Goal: Transaction & Acquisition: Book appointment/travel/reservation

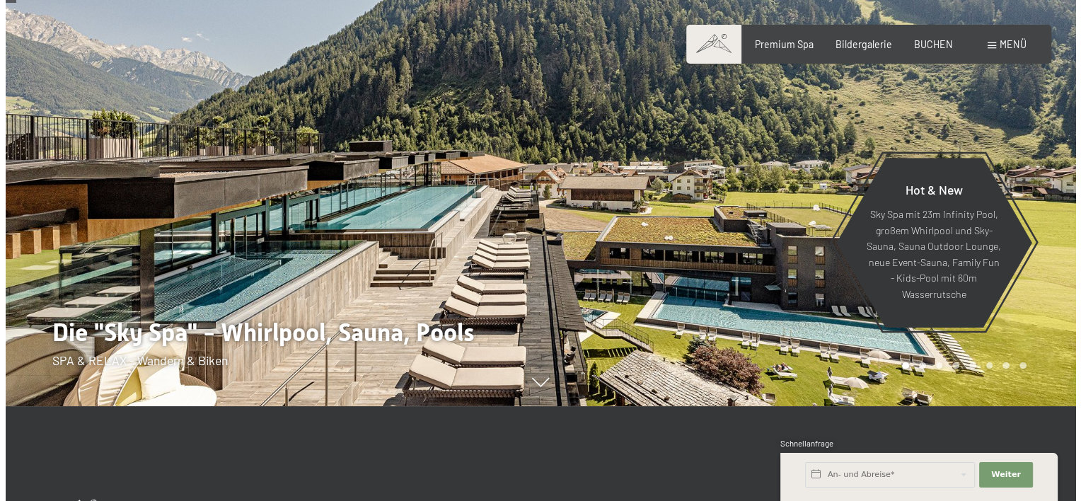
scroll to position [71, 0]
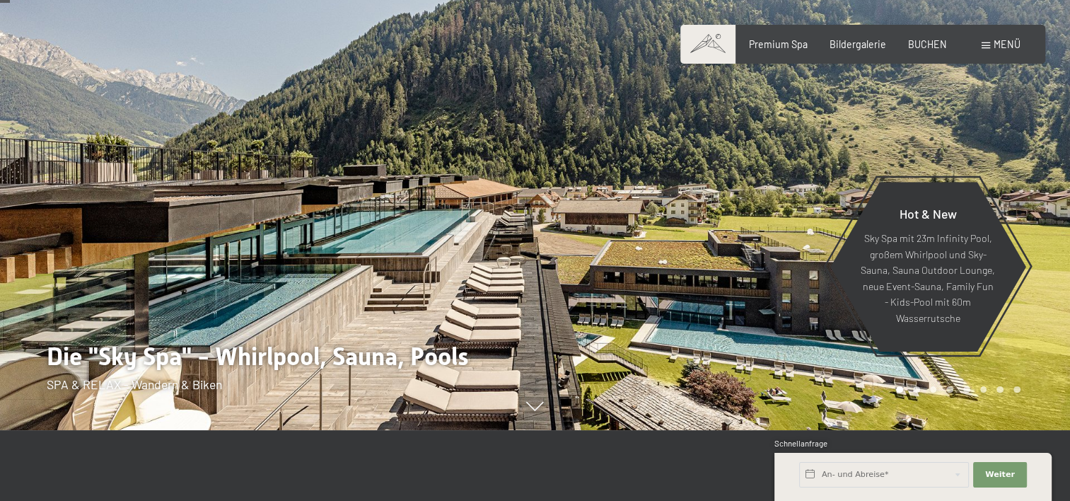
click at [1002, 45] on span "Menü" at bounding box center [1007, 44] width 27 height 12
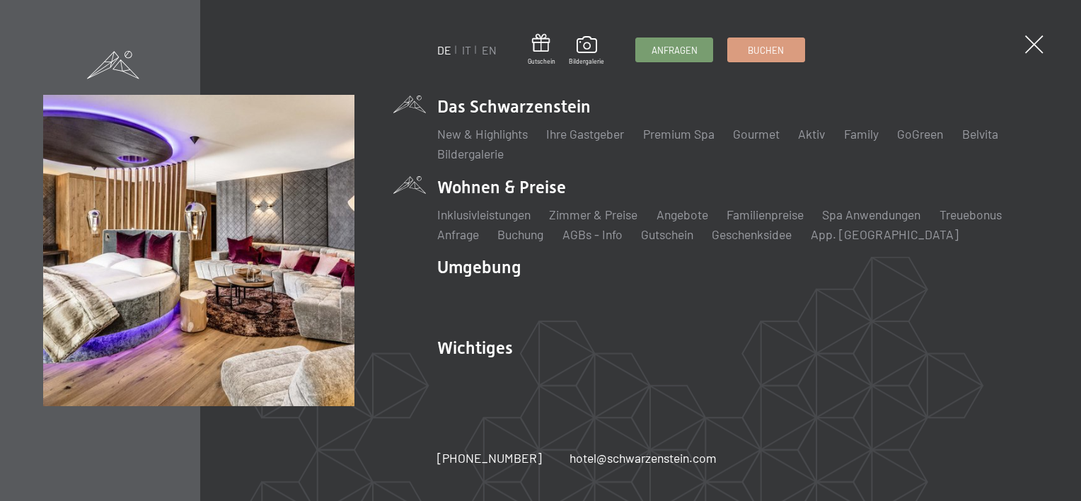
click at [478, 188] on li "Wohnen & Preise Inklusivleistungen Zimmer & Preise Liste Angebote Liste Familie…" at bounding box center [737, 209] width 601 height 68
click at [611, 213] on link "Zimmer & Preise" at bounding box center [593, 215] width 88 height 16
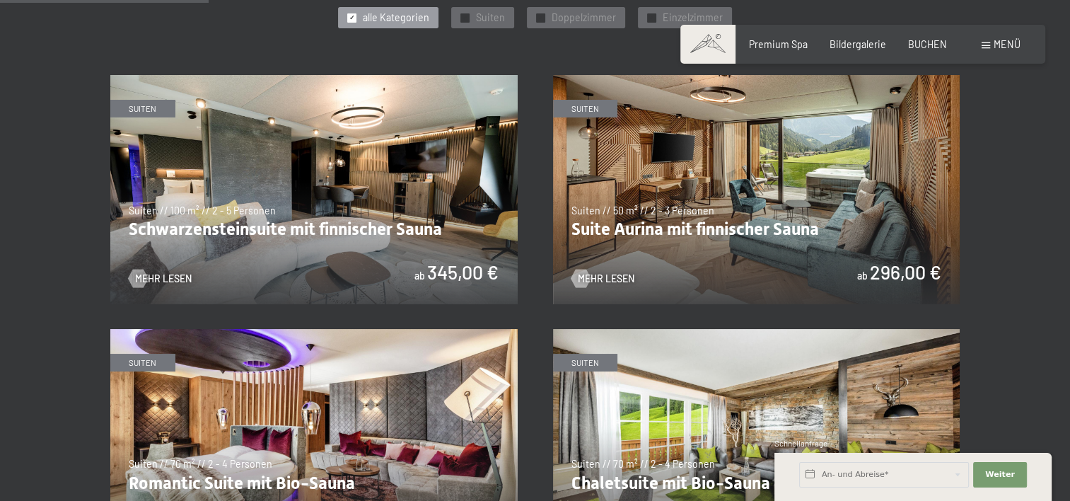
scroll to position [778, 0]
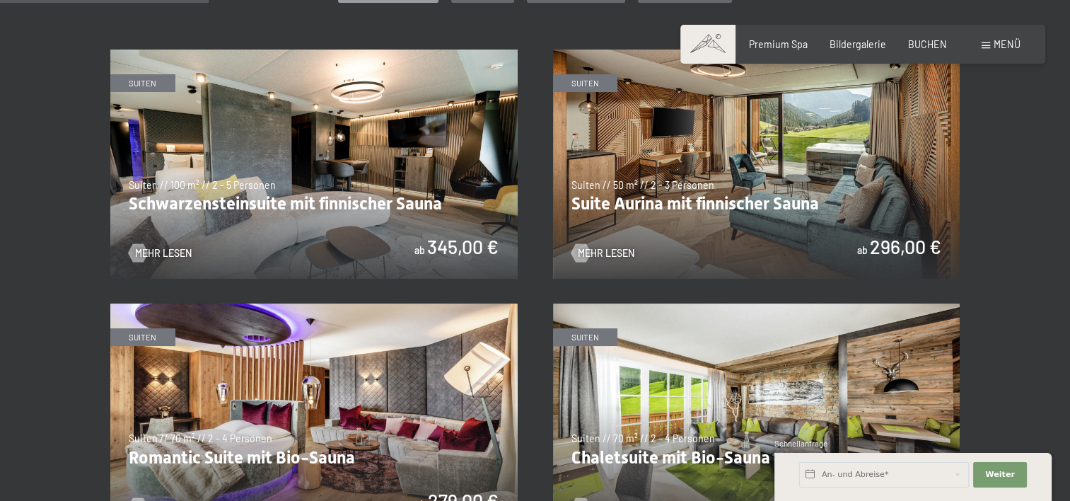
click at [292, 202] on img at bounding box center [313, 164] width 407 height 229
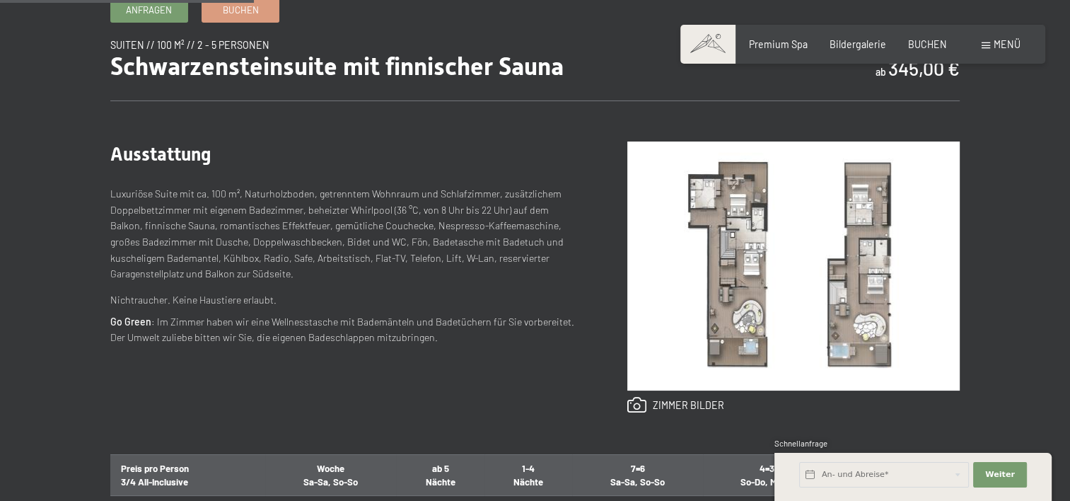
scroll to position [566, 0]
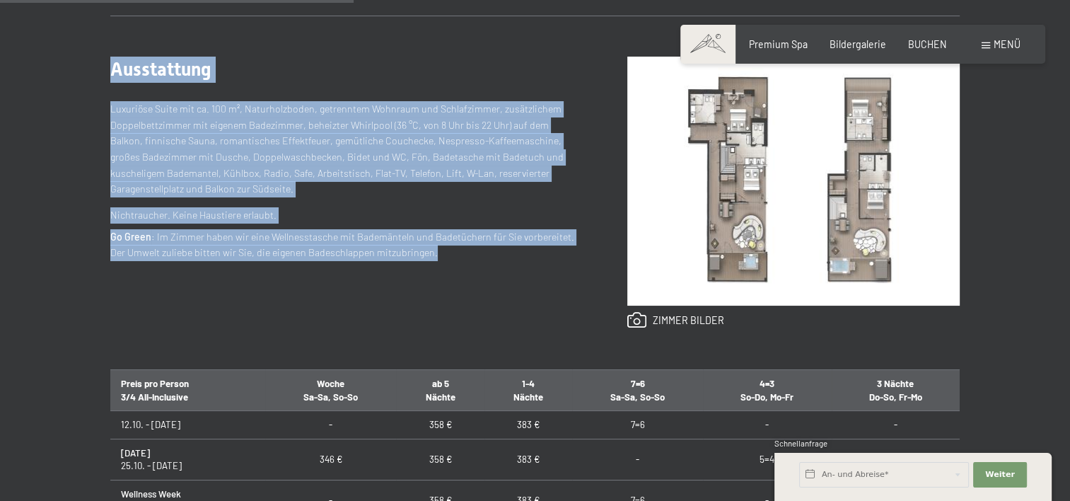
drag, startPoint x: 110, startPoint y: 66, endPoint x: 343, endPoint y: 182, distance: 259.7
click at [494, 248] on div "Ausstattung Luxuriöse Suite mit ca. 100 m², Naturholzboden, getrenntem Wohnraum…" at bounding box center [344, 193] width 468 height 272
copy div "Ausstattung Luxuriöse Suite mit ca. 100 m², Naturholzboden, getrenntem Wohnraum…"
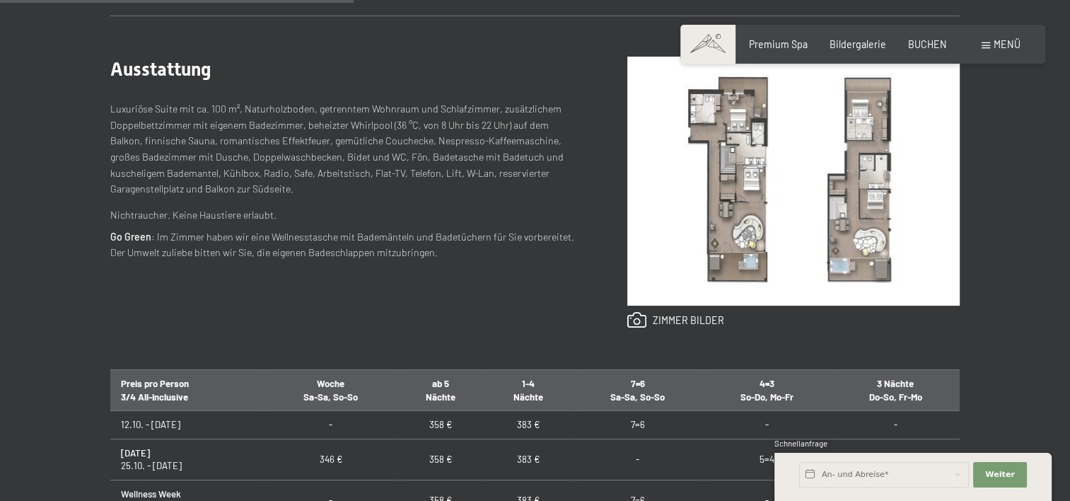
click at [597, 164] on div "zimmer bilder" at bounding box center [769, 193] width 382 height 272
